Goal: Navigation & Orientation: Find specific page/section

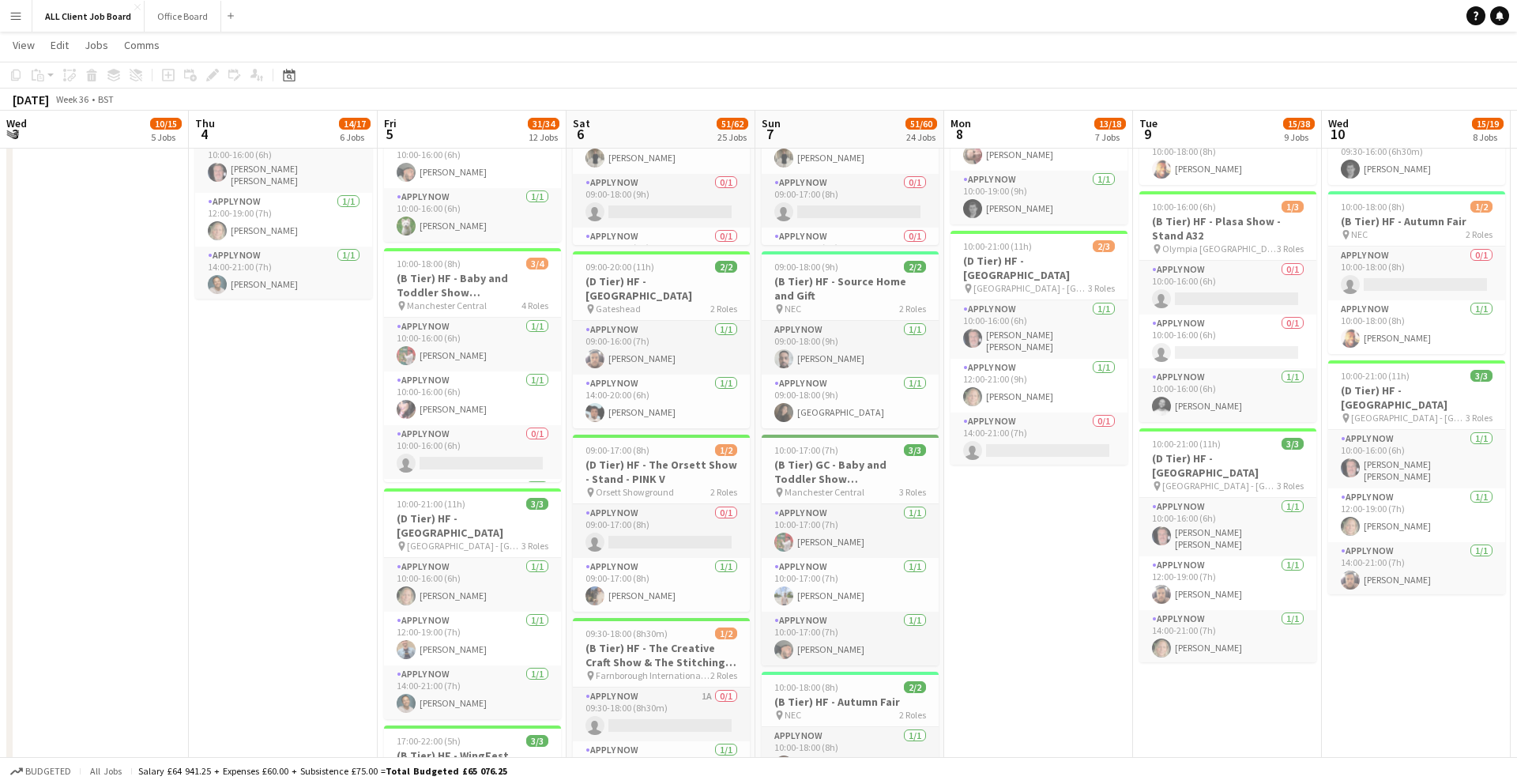
scroll to position [0, 515]
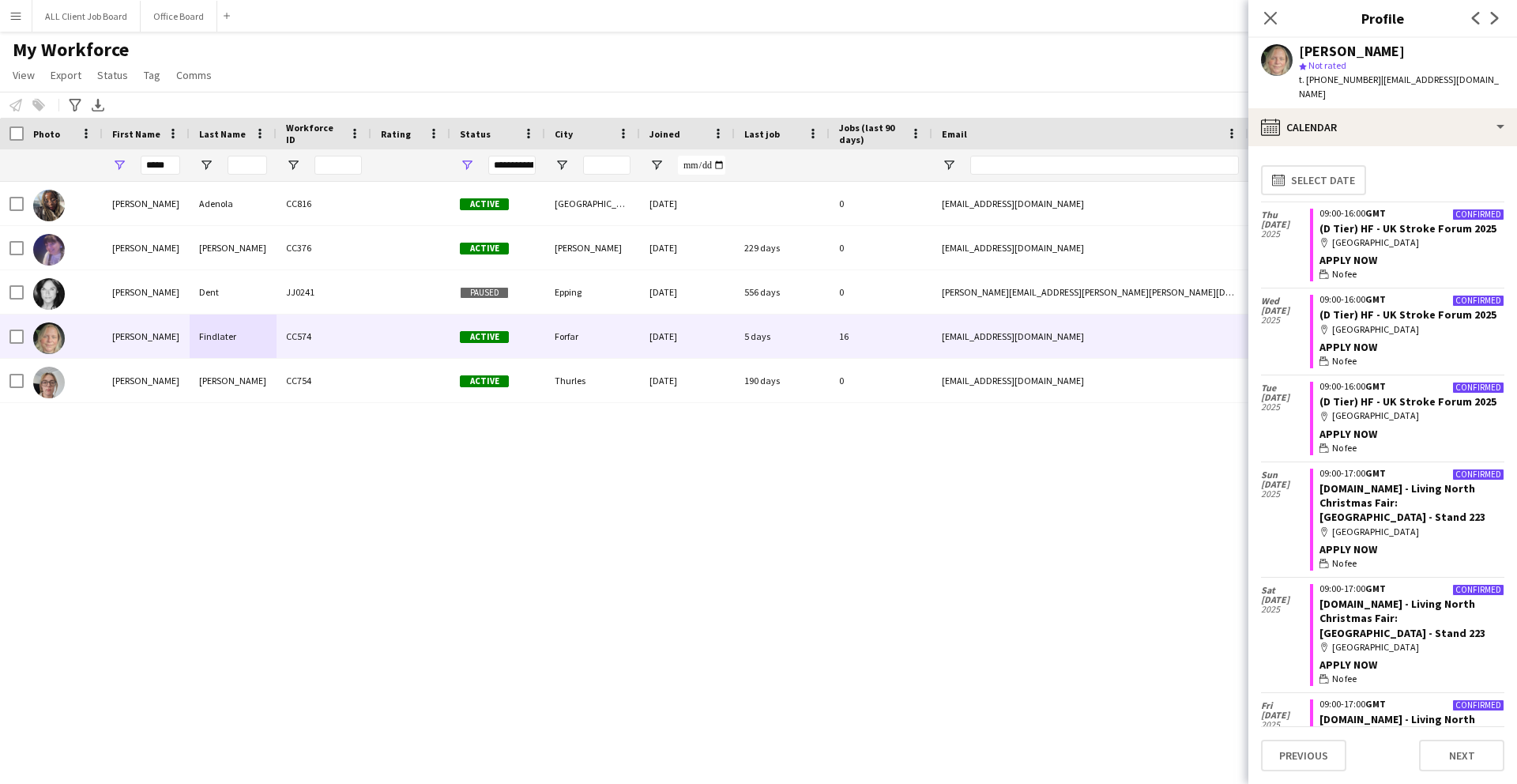
scroll to position [2212, 0]
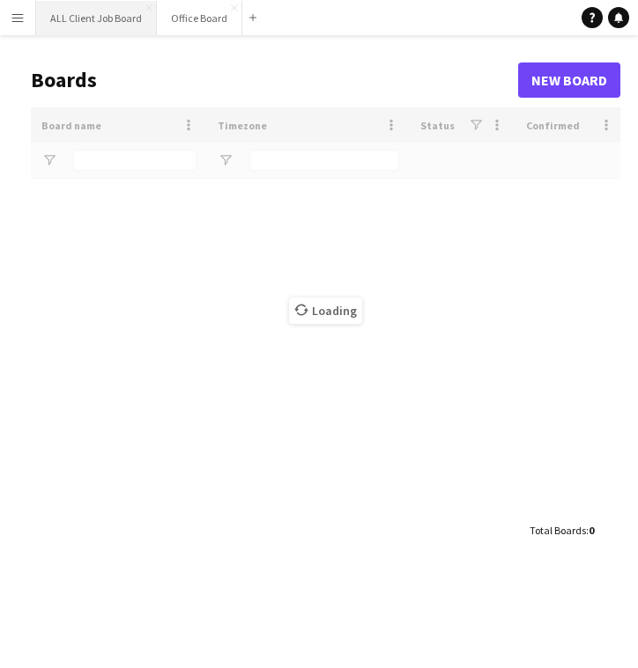
click at [100, 18] on button "ALL Client Job Board Close" at bounding box center [96, 18] width 121 height 34
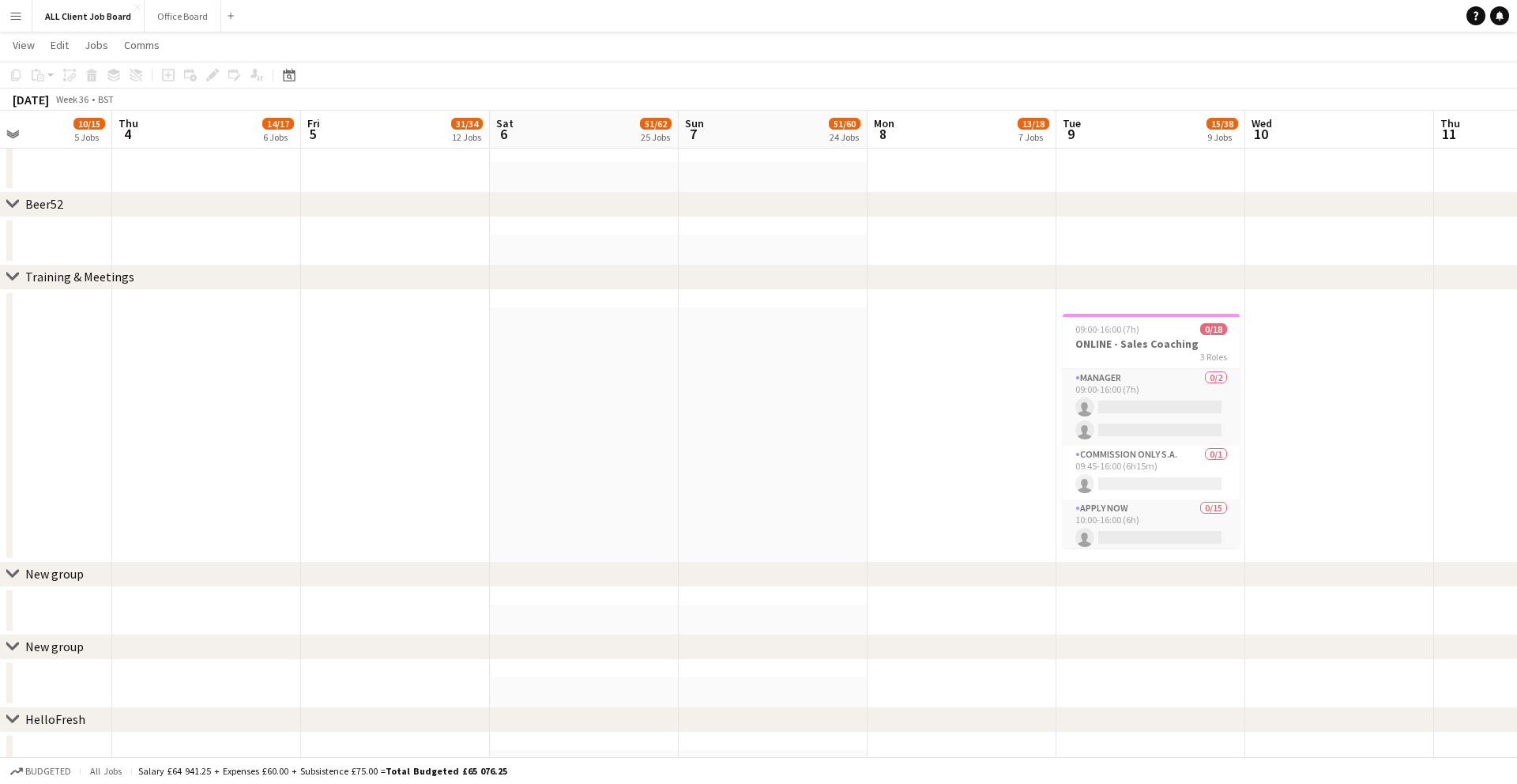
scroll to position [0, 454]
